Goal: Task Accomplishment & Management: Use online tool/utility

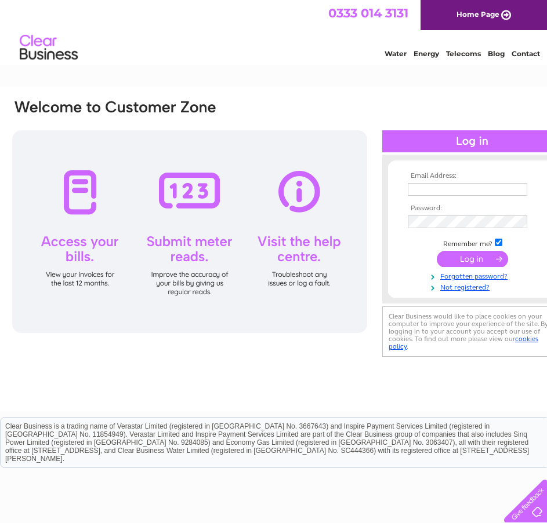
type input "office@ajrentals.scot"
click at [484, 265] on input "submit" at bounding box center [471, 259] width 71 height 16
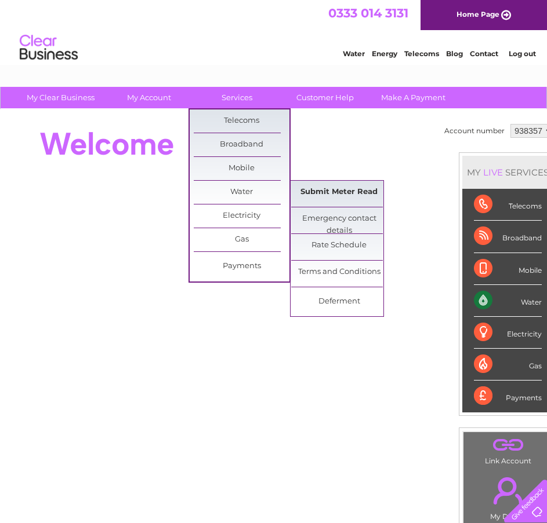
click at [372, 200] on link "Submit Meter Read" at bounding box center [339, 192] width 96 height 23
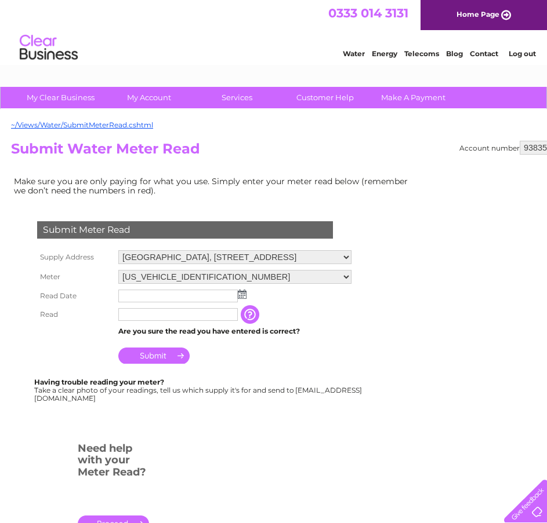
click at [165, 299] on input "text" at bounding box center [177, 296] width 119 height 13
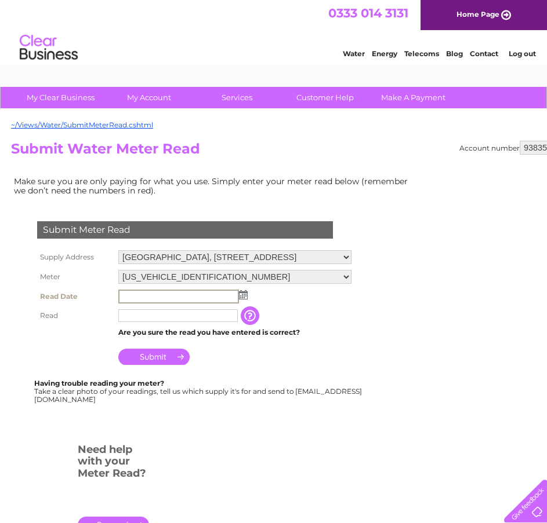
click at [245, 297] on img at bounding box center [243, 294] width 9 height 9
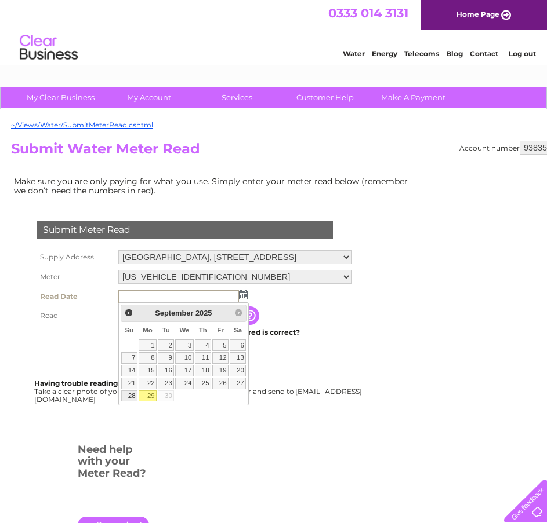
click at [130, 396] on link "28" at bounding box center [129, 397] width 16 height 12
type input "2025/09/28"
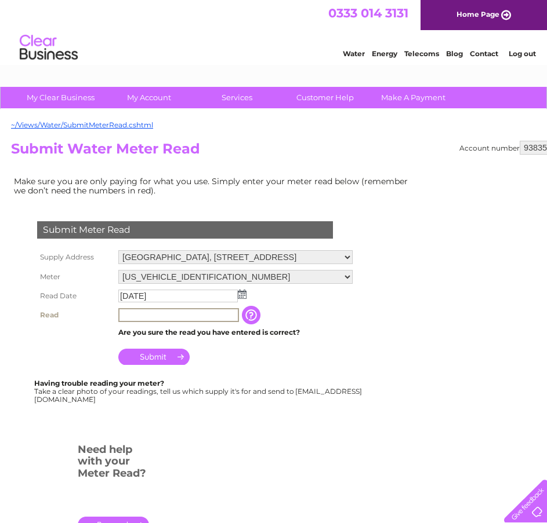
click at [151, 313] on input "text" at bounding box center [178, 315] width 121 height 14
type input "2223"
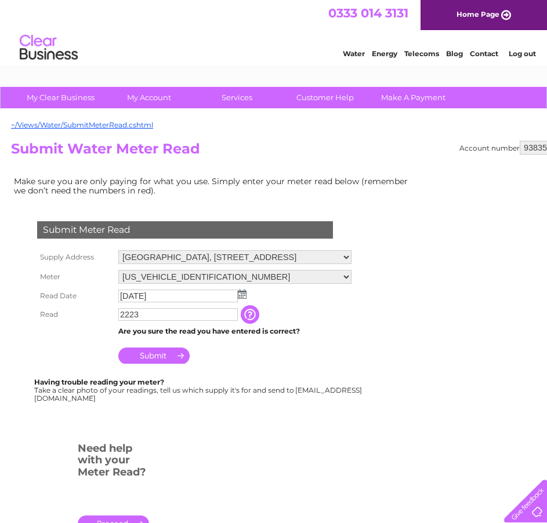
click at [161, 358] on input "Submit" at bounding box center [153, 356] width 71 height 16
